Goal: Find specific page/section: Find specific page/section

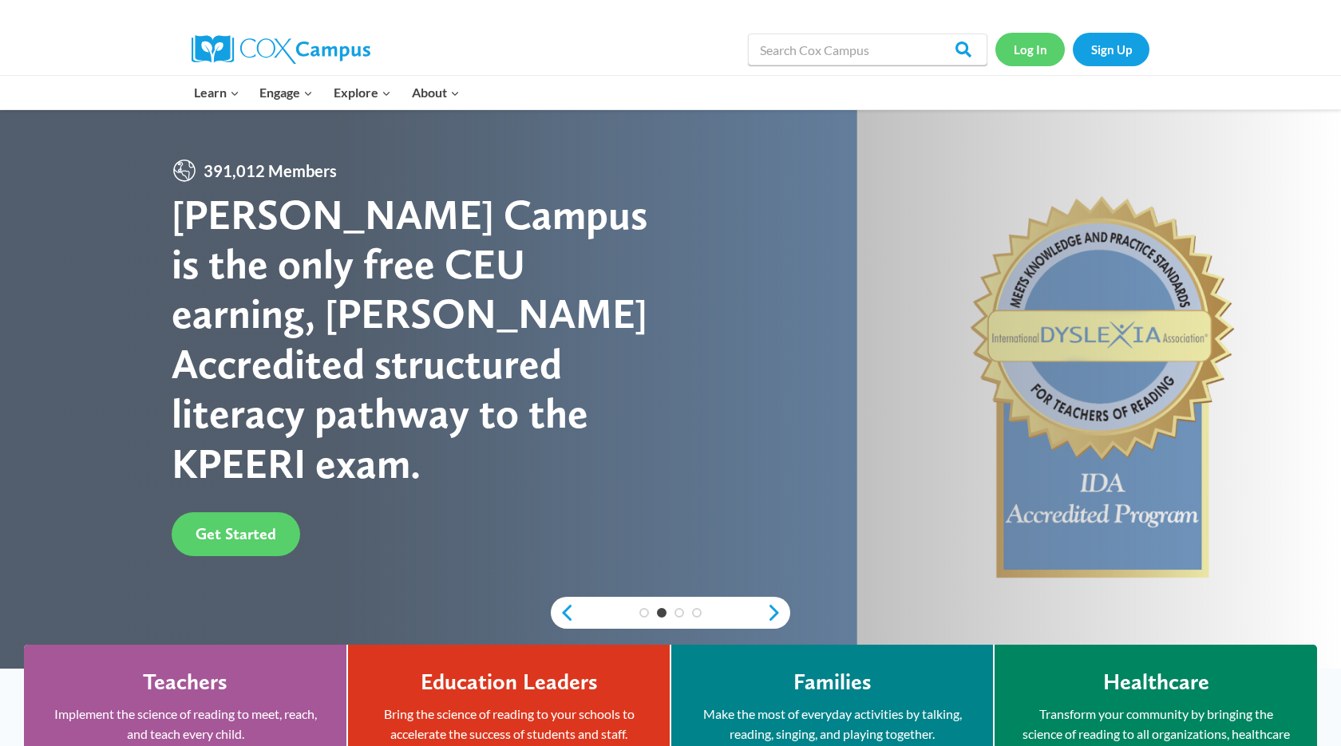
click at [1046, 55] on link "Log In" at bounding box center [1029, 49] width 69 height 33
click at [1022, 56] on link "Log In" at bounding box center [1029, 49] width 69 height 33
click at [1050, 49] on link "Log In" at bounding box center [1029, 49] width 69 height 33
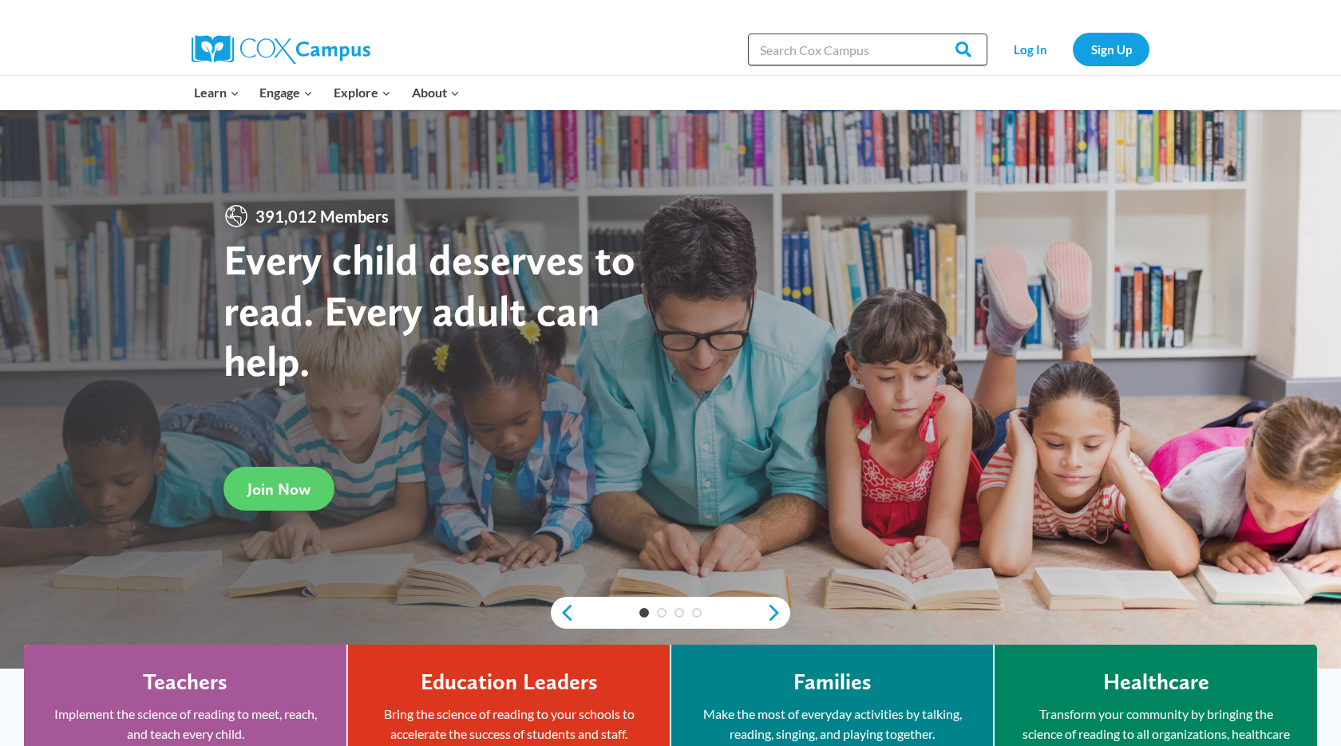
click at [823, 48] on input "Search in [URL][DOMAIN_NAME]" at bounding box center [867, 50] width 239 height 32
click at [1051, 54] on link "Log In" at bounding box center [1029, 49] width 69 height 33
